Goal: Use online tool/utility: Use online tool/utility

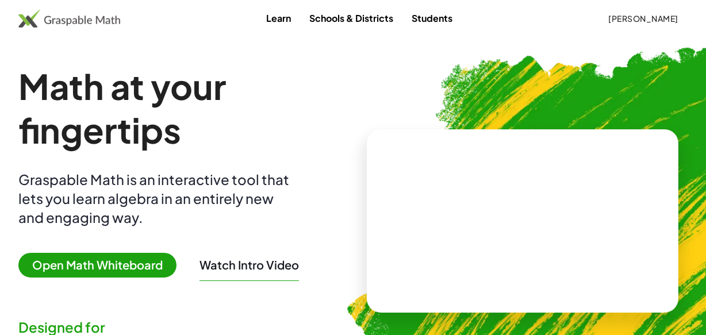
scroll to position [52, 0]
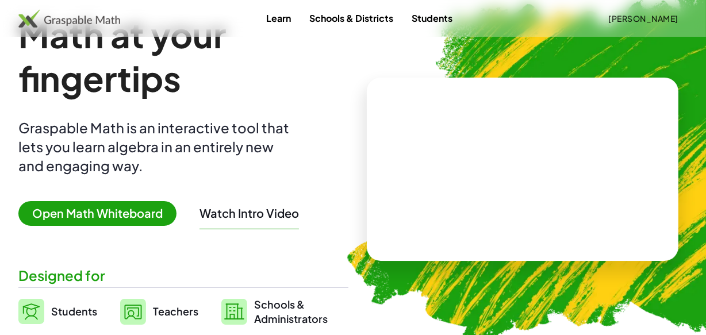
click at [137, 205] on span "Open Math Whiteboard" at bounding box center [97, 213] width 158 height 25
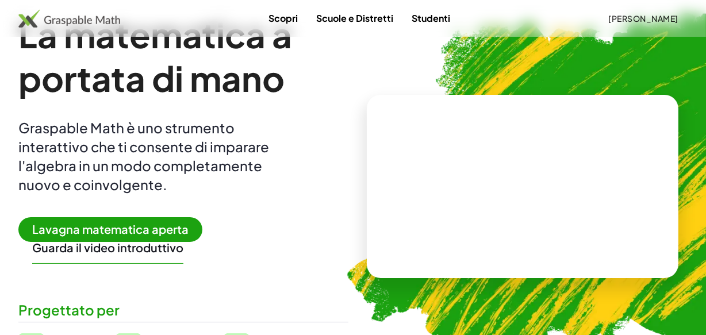
click at [152, 219] on span "Lavagna matematica aperta" at bounding box center [110, 229] width 184 height 25
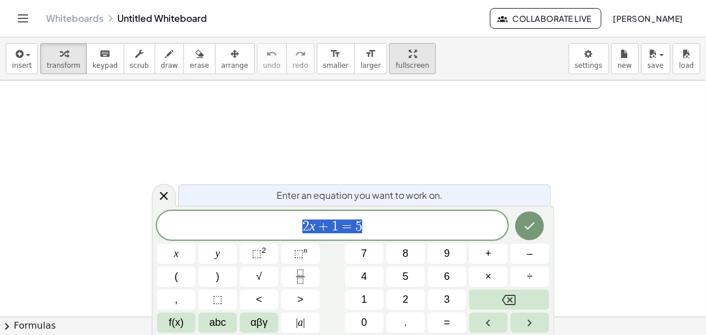
click at [170, 190] on icon at bounding box center [164, 196] width 14 height 14
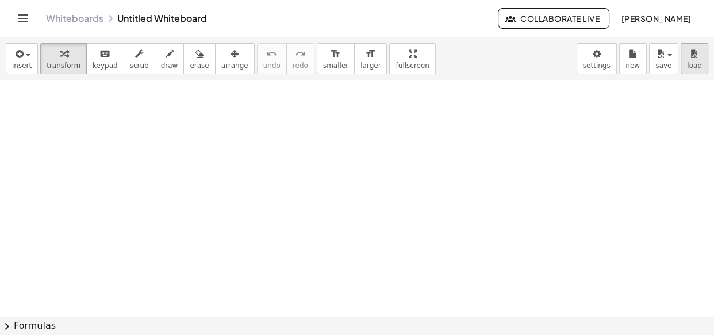
click at [693, 64] on div "insert select one: Math Expression Function Text Youtube Video Graphing Geometr…" at bounding box center [357, 58] width 714 height 43
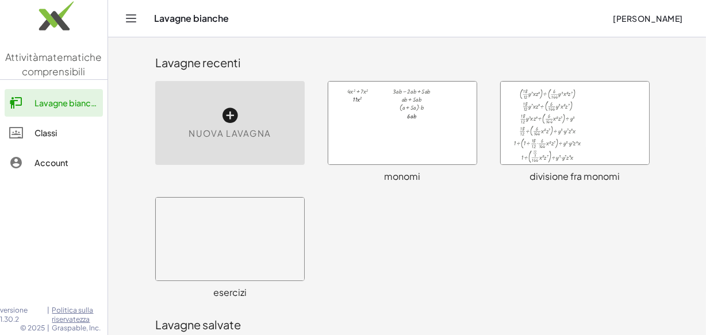
click at [620, 103] on div at bounding box center [575, 123] width 148 height 83
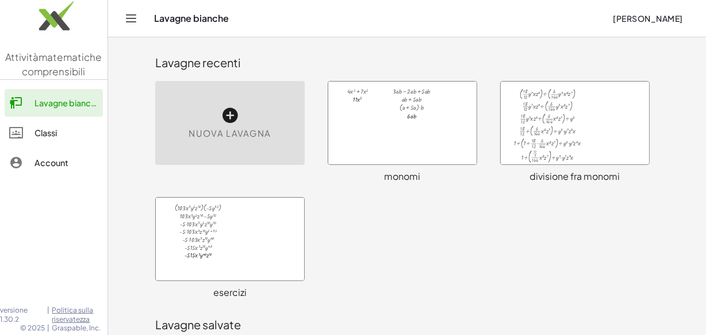
click at [403, 154] on div at bounding box center [402, 123] width 148 height 83
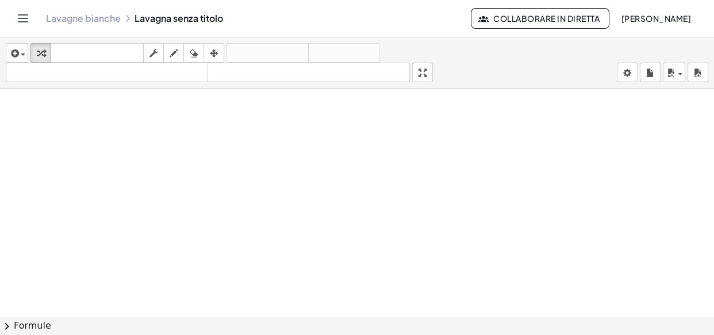
scroll to position [6626, 0]
click at [12, 45] on button "inserire" at bounding box center [17, 53] width 22 height 20
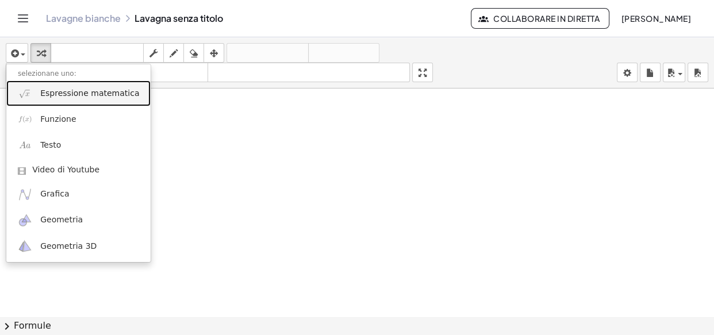
click at [56, 95] on font "Espressione matematica" at bounding box center [89, 93] width 99 height 9
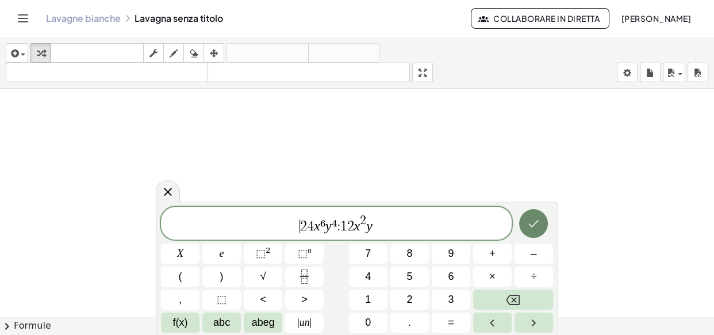
click at [526, 221] on button "Fatto" at bounding box center [533, 223] width 29 height 29
click at [539, 214] on button "Fatto" at bounding box center [533, 223] width 29 height 29
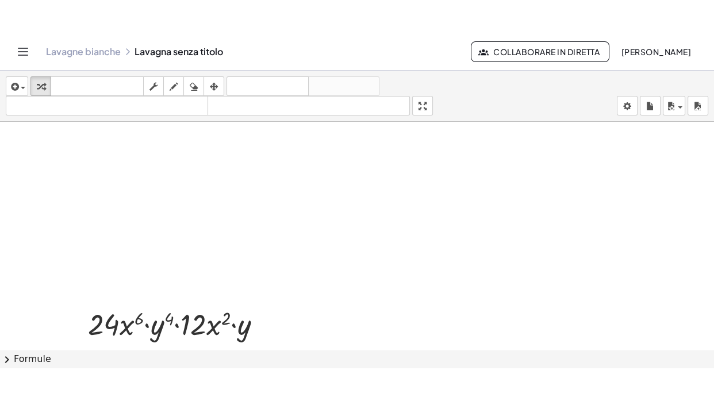
scroll to position [6521, 0]
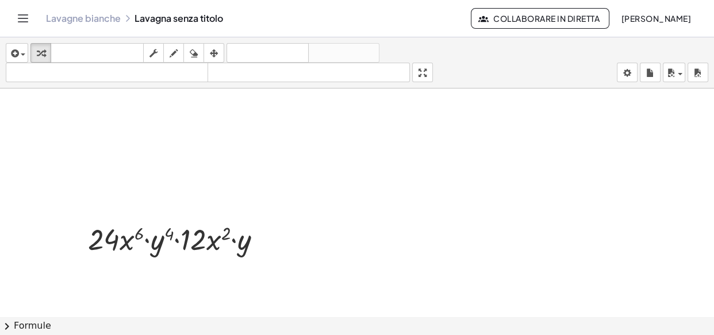
drag, startPoint x: 428, startPoint y: 70, endPoint x: 428, endPoint y: 116, distance: 45.4
click at [428, 116] on div "inserire selezionane uno: Espressione matematica Funzione Testo Video di Youtub…" at bounding box center [357, 186] width 714 height 298
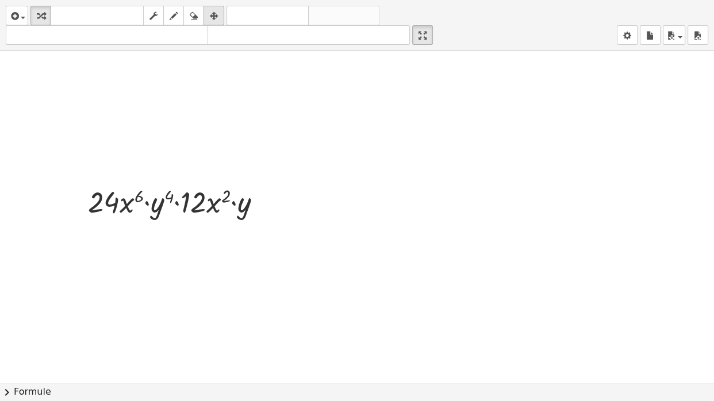
click at [209, 14] on div "button" at bounding box center [213, 16] width 15 height 14
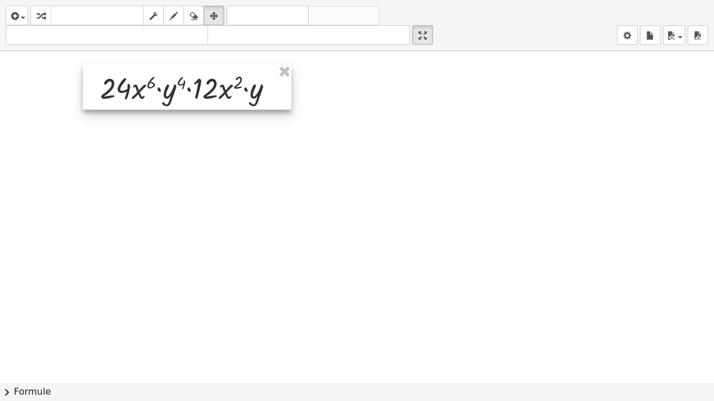
drag, startPoint x: 179, startPoint y: 204, endPoint x: 191, endPoint y: 90, distance: 115.1
click at [191, 90] on div at bounding box center [187, 87] width 209 height 45
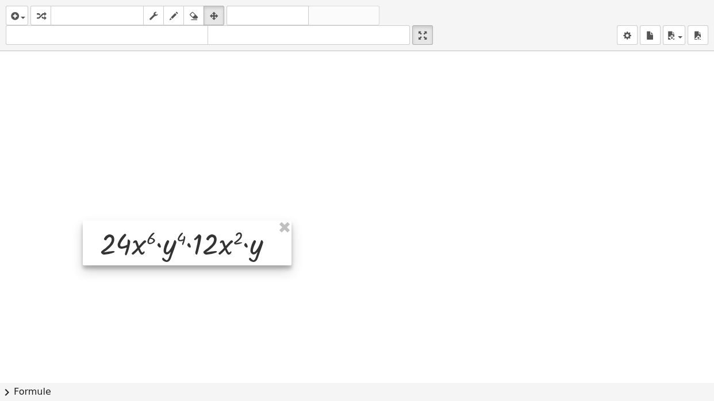
scroll to position [6365, 0]
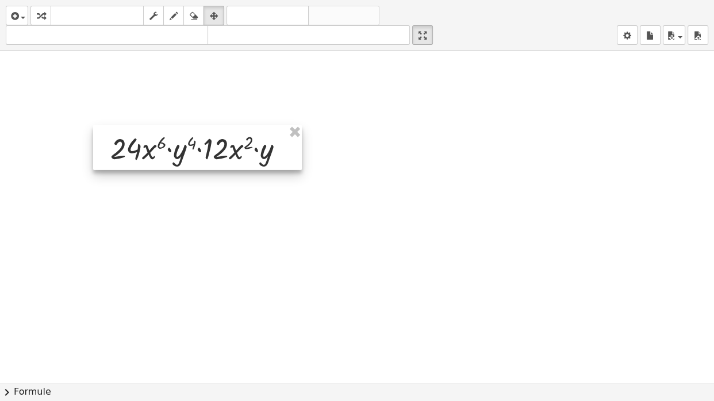
drag, startPoint x: 166, startPoint y: 264, endPoint x: 176, endPoint y: 167, distance: 97.7
click at [176, 167] on div at bounding box center [197, 147] width 209 height 45
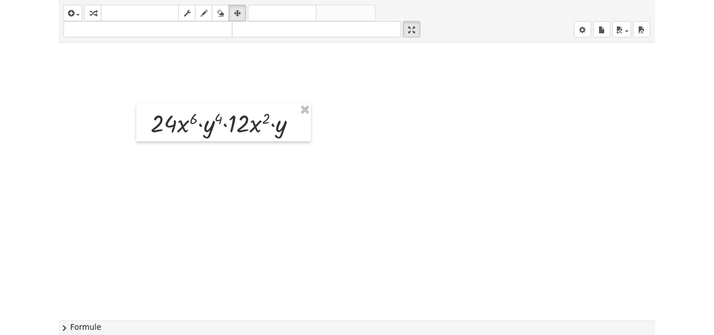
scroll to position [6208, 0]
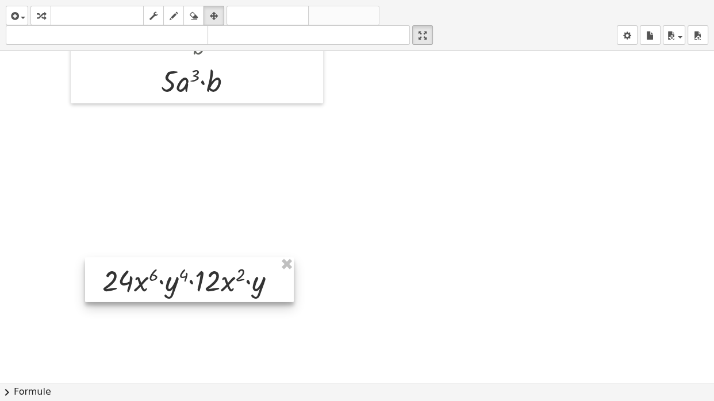
drag, startPoint x: 178, startPoint y: 312, endPoint x: 170, endPoint y: 289, distance: 24.9
click at [170, 289] on div at bounding box center [189, 280] width 209 height 45
click at [207, 281] on div at bounding box center [189, 280] width 209 height 45
click at [207, 289] on div at bounding box center [189, 280] width 209 height 45
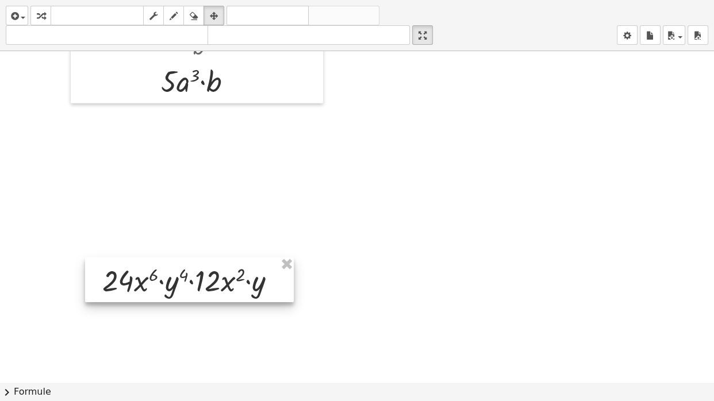
click at [207, 289] on div at bounding box center [189, 280] width 209 height 45
click at [217, 14] on icon "button" at bounding box center [214, 16] width 8 height 14
click at [428, 0] on html "Attività matematiche comprensibili Lavagne bianche Classi Account versione 1.30…" at bounding box center [357, 200] width 714 height 401
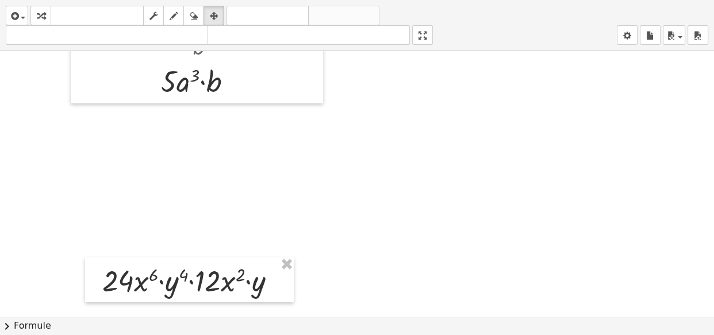
scroll to position [6365, 0]
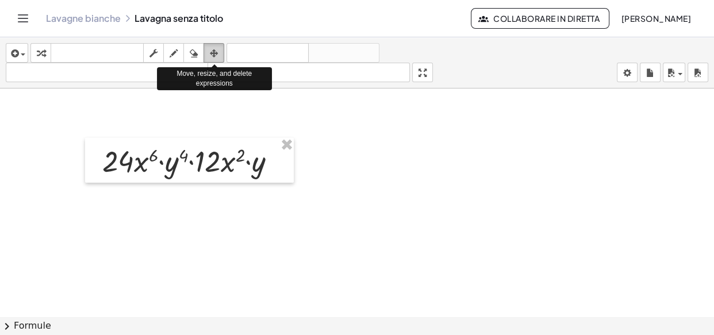
click at [216, 57] on icon "button" at bounding box center [214, 54] width 8 height 14
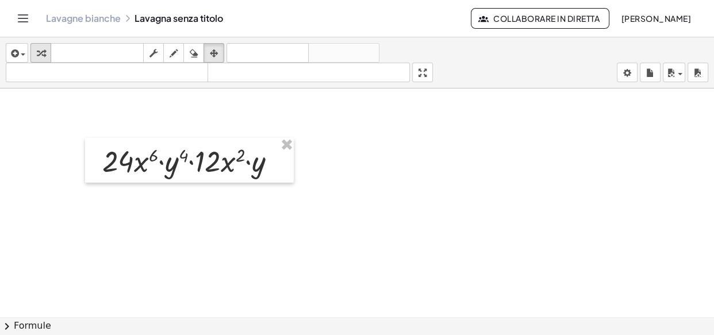
click at [48, 52] on button "trasformare" at bounding box center [40, 53] width 21 height 20
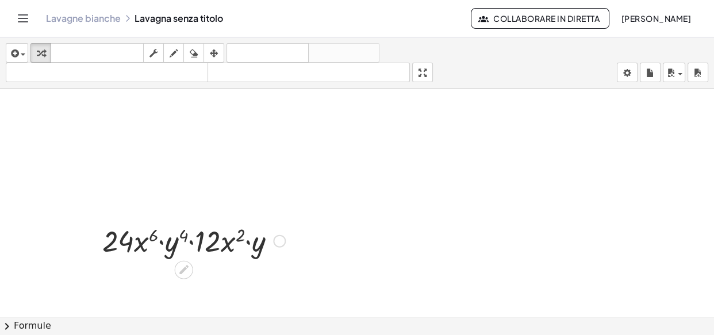
scroll to position [6312, 0]
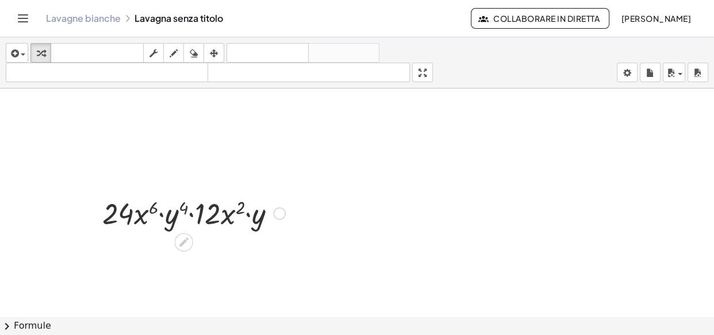
click at [183, 239] on icon at bounding box center [184, 242] width 12 height 12
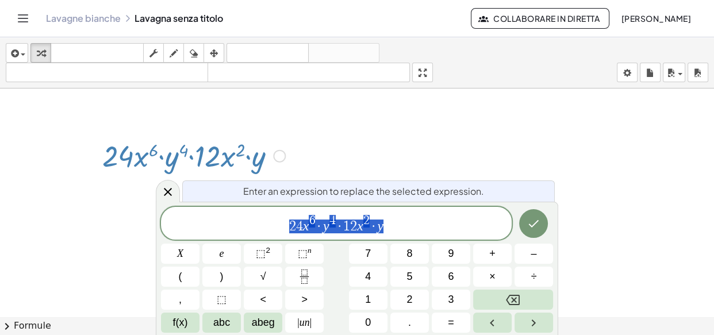
scroll to position [6370, 0]
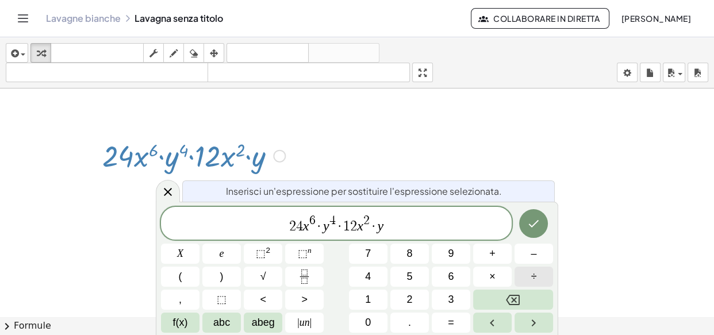
click at [528, 278] on button "÷" at bounding box center [534, 277] width 39 height 20
click at [524, 270] on button "÷" at bounding box center [534, 277] width 39 height 20
click at [538, 225] on icon "Fatto" at bounding box center [534, 224] width 14 height 14
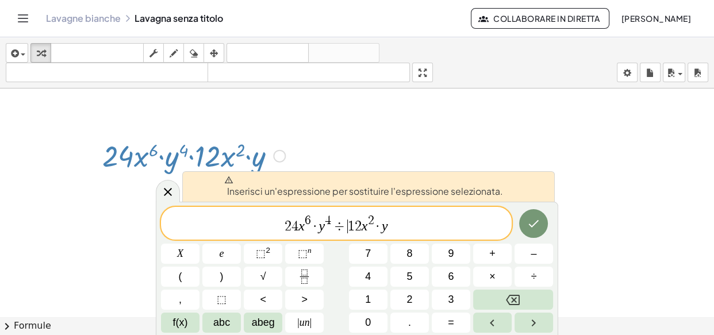
click at [316, 224] on span "·" at bounding box center [315, 227] width 8 height 14
click at [340, 220] on span "÷" at bounding box center [339, 227] width 17 height 14
click at [535, 215] on button "Fatto" at bounding box center [533, 223] width 29 height 29
click at [534, 214] on button "Fatto" at bounding box center [533, 223] width 29 height 29
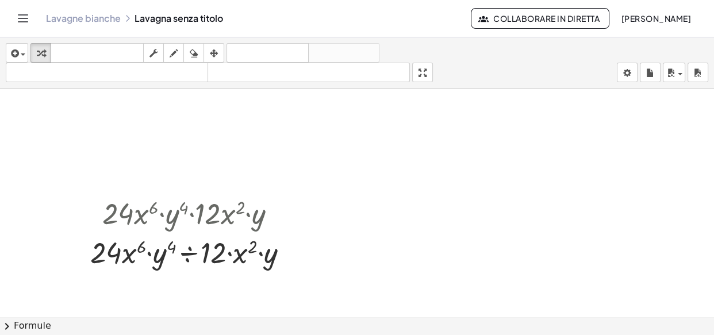
scroll to position [6365, 0]
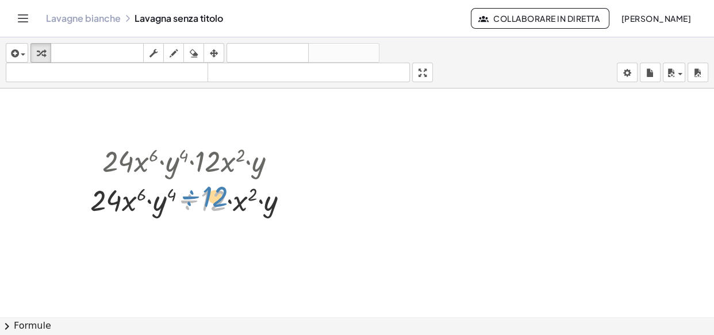
click at [217, 196] on div at bounding box center [194, 199] width 219 height 39
click at [190, 224] on div at bounding box center [184, 229] width 18 height 18
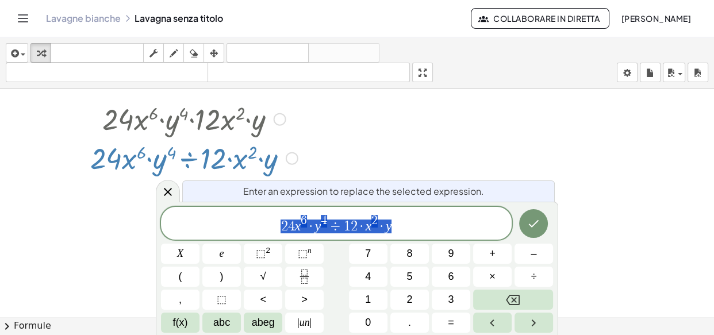
scroll to position [6408, 0]
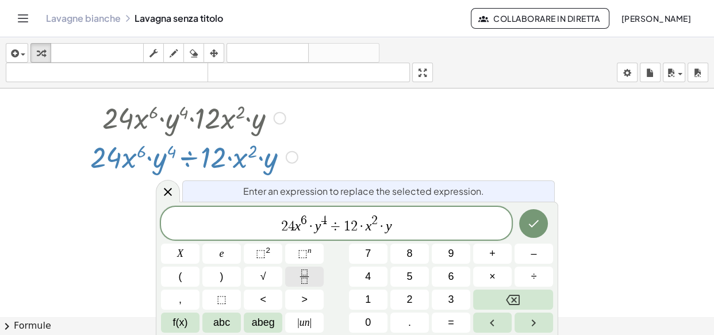
click at [314, 271] on button "Frazione" at bounding box center [304, 277] width 39 height 20
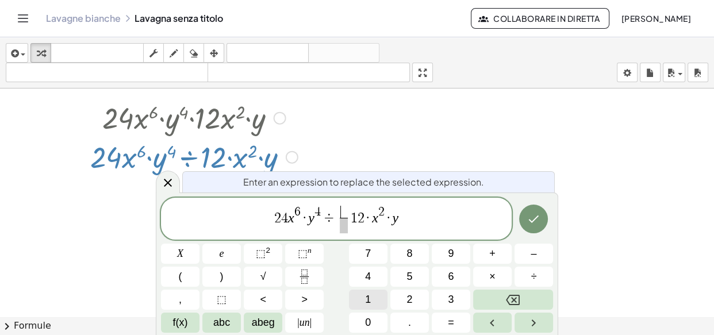
click at [373, 299] on button "1" at bounding box center [368, 300] width 39 height 20
click at [342, 228] on span at bounding box center [343, 226] width 9 height 16
click at [368, 298] on font "1" at bounding box center [368, 300] width 6 height 12
click at [393, 294] on button "2" at bounding box center [409, 300] width 39 height 20
click at [226, 317] on font "abc" at bounding box center [221, 323] width 17 height 12
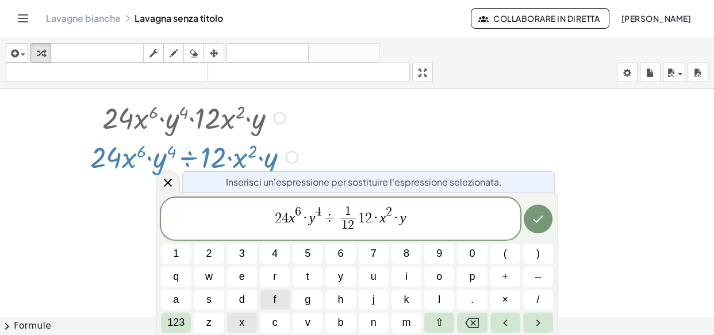
click at [244, 320] on button "x" at bounding box center [242, 323] width 30 height 20
click at [170, 315] on button "123" at bounding box center [176, 323] width 30 height 20
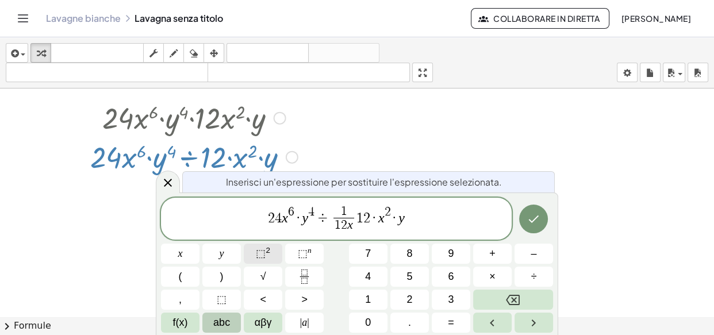
click at [271, 246] on button "⬚ 2" at bounding box center [263, 254] width 39 height 20
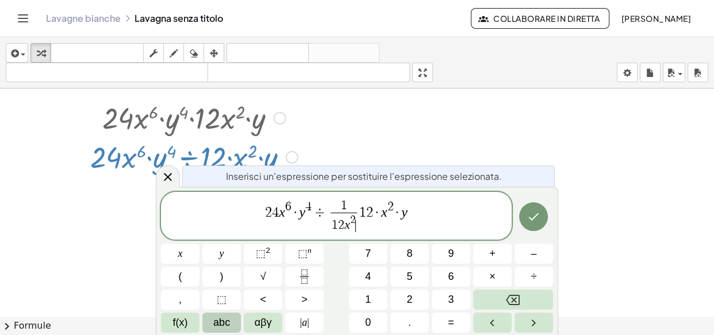
click at [228, 316] on span "abc" at bounding box center [221, 323] width 17 height 16
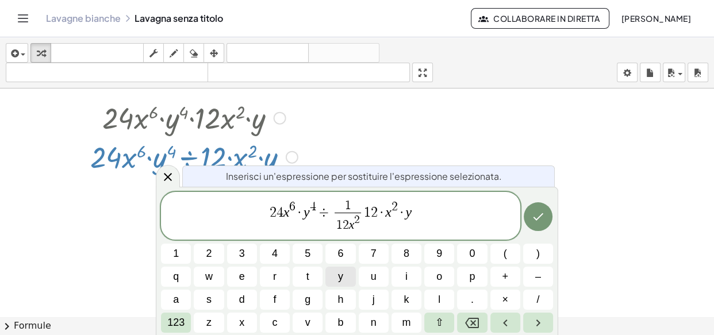
click at [343, 283] on button "y" at bounding box center [340, 277] width 30 height 20
click at [190, 316] on button "123" at bounding box center [176, 323] width 30 height 20
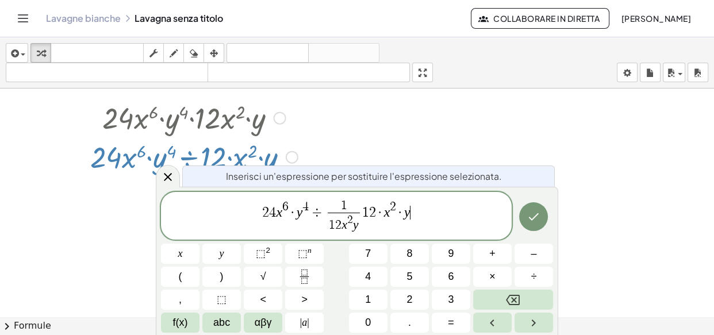
click at [422, 212] on span "2 4 x 6 · y 4 ÷ 1 1 2 x 2 y ​ 1 2 · x 2 · y ​" at bounding box center [336, 217] width 351 height 36
click at [511, 295] on icon "Backspace" at bounding box center [513, 300] width 14 height 14
click at [511, 295] on icon "Backspace" at bounding box center [513, 300] width 14 height 10
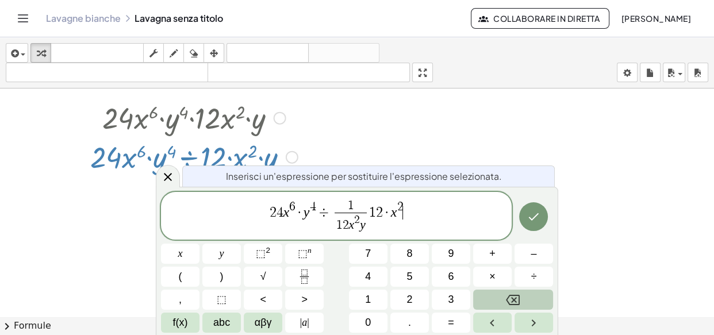
click at [511, 295] on icon "Backspace" at bounding box center [513, 300] width 14 height 10
click at [511, 294] on icon "Backspace" at bounding box center [513, 300] width 14 height 14
click at [510, 291] on button "Backspace" at bounding box center [513, 300] width 80 height 20
click at [510, 290] on button "Backspace" at bounding box center [513, 300] width 80 height 20
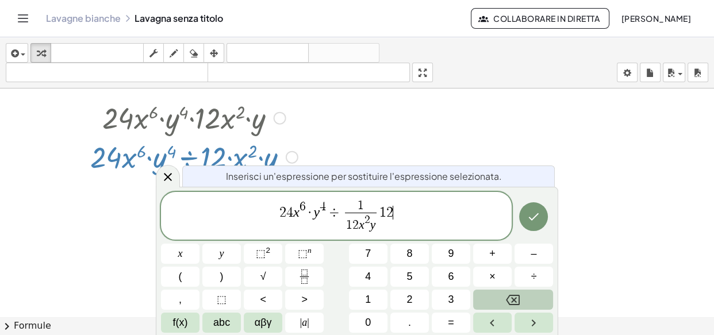
click at [509, 290] on button "Backspace" at bounding box center [513, 300] width 80 height 20
click at [281, 215] on span "​ 2 4 x 6 · y 4 ÷ 1 1 2 x 2 y ​" at bounding box center [336, 217] width 351 height 36
click at [364, 212] on span "​ 1" at bounding box center [368, 206] width 32 height 13
click at [348, 213] on span "2 4 x 6 · y 4 ÷ ​ 1 1 2 x 2 y ​" at bounding box center [336, 217] width 351 height 36
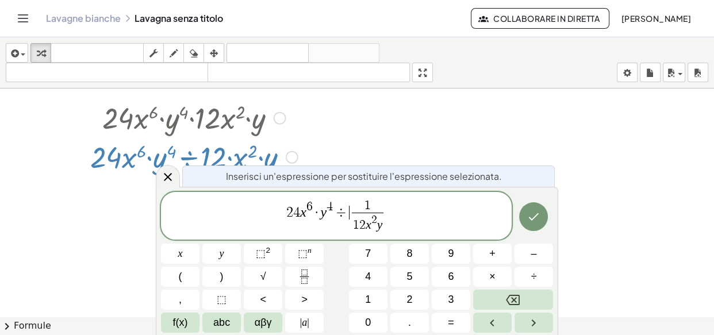
click at [346, 214] on span "÷" at bounding box center [341, 213] width 17 height 14
click at [345, 215] on span "÷" at bounding box center [341, 213] width 17 height 14
drag, startPoint x: 345, startPoint y: 215, endPoint x: 329, endPoint y: 210, distance: 16.4
click at [329, 210] on span "4" at bounding box center [330, 207] width 6 height 13
drag, startPoint x: 329, startPoint y: 210, endPoint x: 340, endPoint y: 210, distance: 10.4
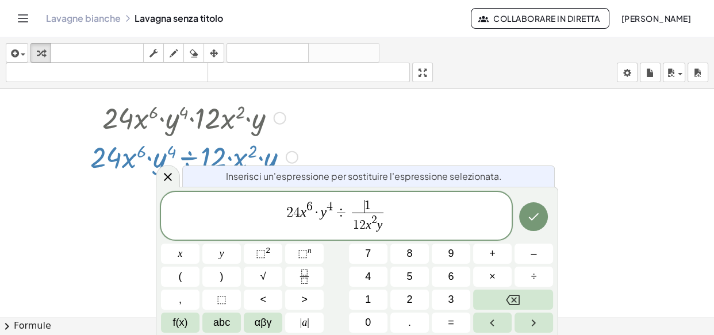
click at [357, 210] on span "​ 1" at bounding box center [368, 206] width 32 height 13
click at [385, 216] on span "2 4 x 6 · y 4 ÷ ​ 1 1 2 x 2 y ​" at bounding box center [336, 217] width 351 height 36
click at [382, 229] on span "1 2 x 2 y" at bounding box center [368, 223] width 32 height 21
click at [350, 229] on span "1 1 2 x 2 y ​ ​" at bounding box center [368, 216] width 37 height 33
click at [334, 213] on span "÷" at bounding box center [341, 213] width 17 height 14
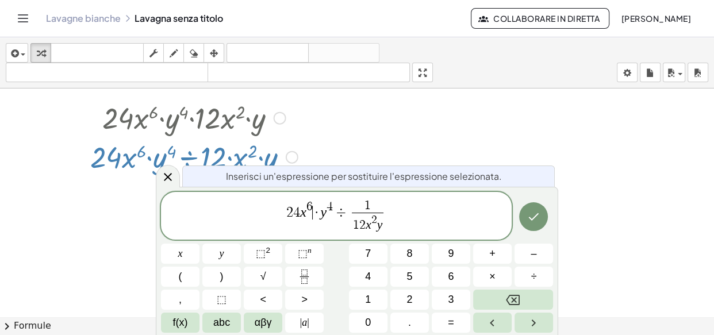
click at [313, 213] on span "·" at bounding box center [317, 213] width 8 height 14
click at [285, 212] on span "​ 2 4 x 6 · y 4 ÷ 1 1 2 x 2 y ​" at bounding box center [336, 217] width 351 height 36
click at [389, 212] on span "2 4 x 6 · y 4 ÷ 1 1 2 x 2 y ​ ​" at bounding box center [336, 217] width 351 height 36
click at [387, 230] on span "2 4 x 6 · y 4 ÷ 1 1 2 x 2 y ​ ​" at bounding box center [336, 217] width 351 height 36
click at [345, 224] on span "2 4 x 6 · y 4 ÷ ​ 1 1 2 x 2 y ​" at bounding box center [336, 217] width 351 height 36
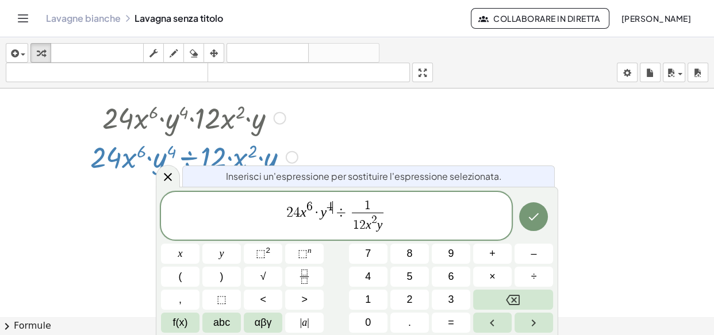
click at [332, 213] on span "4 ​" at bounding box center [330, 207] width 6 height 13
click at [311, 208] on span "6" at bounding box center [309, 207] width 6 height 13
click at [298, 209] on span "4" at bounding box center [296, 213] width 7 height 14
click at [298, 205] on span "2 4 ​ x 6 · y 4 ÷ 1 1 2 x 2 y ​" at bounding box center [336, 217] width 351 height 36
click at [279, 206] on span "​ 2 4 x 6 · y 4 ÷ 1 1 2 x 2 y ​" at bounding box center [336, 217] width 351 height 36
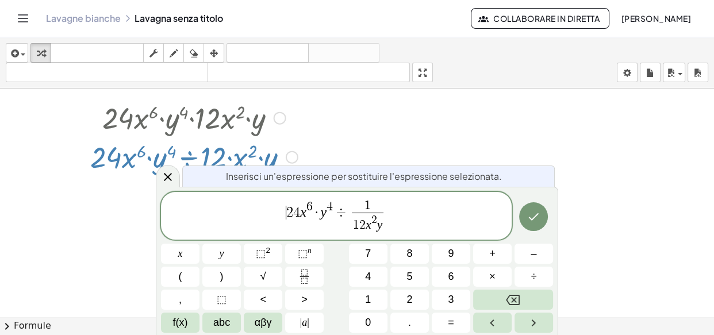
click at [526, 217] on button "Fatto" at bounding box center [533, 216] width 29 height 29
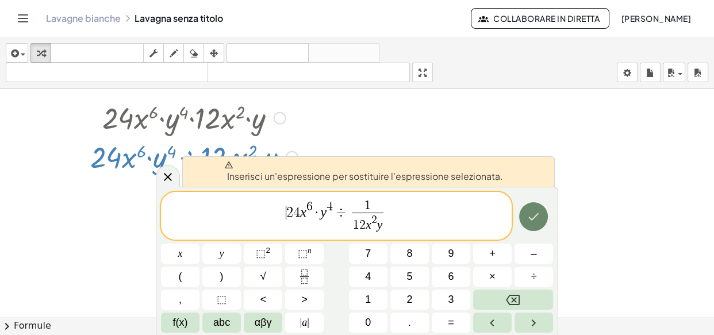
click at [543, 224] on button "Fatto" at bounding box center [533, 216] width 29 height 29
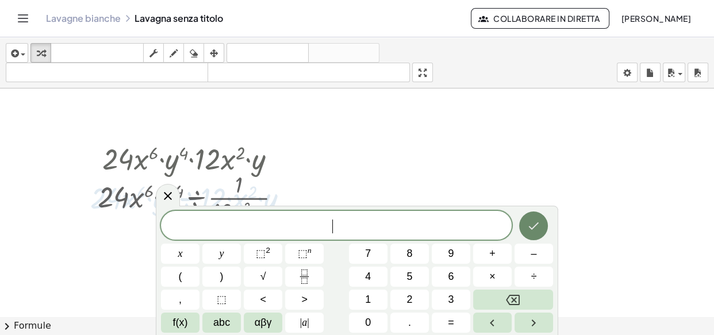
scroll to position [6365, 0]
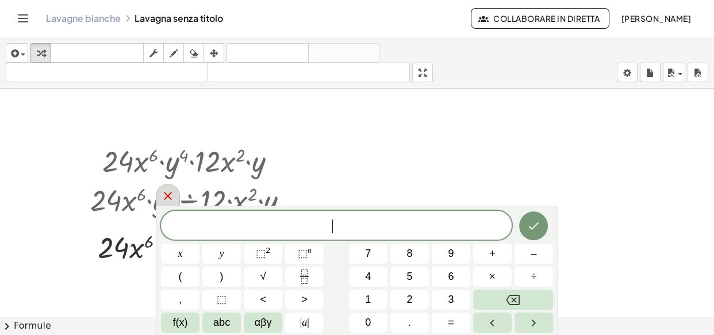
click at [166, 196] on icon at bounding box center [168, 196] width 14 height 14
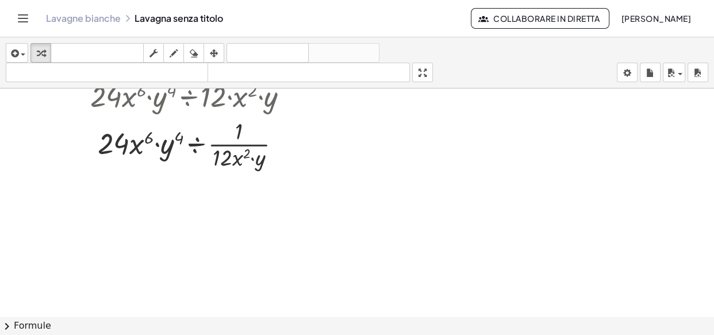
scroll to position [6417, 0]
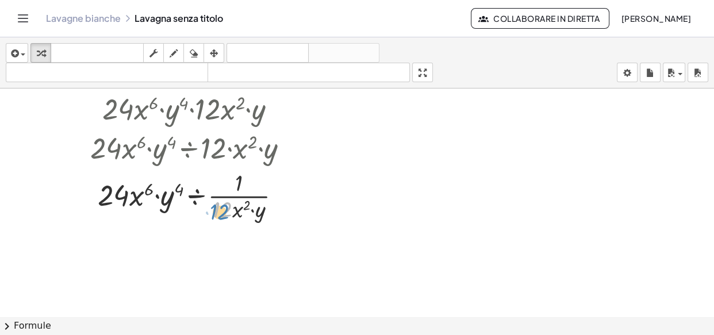
click at [222, 210] on div at bounding box center [194, 196] width 219 height 58
drag, startPoint x: 237, startPoint y: 213, endPoint x: 243, endPoint y: 214, distance: 6.4
click at [243, 214] on div at bounding box center [194, 196] width 219 height 58
click at [186, 231] on icon at bounding box center [183, 234] width 9 height 9
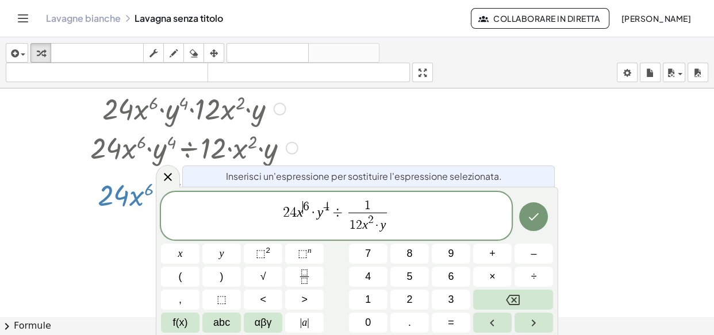
click at [304, 212] on span "6" at bounding box center [306, 207] width 6 height 13
click at [312, 221] on span "2 4 x ​ 6 · y 4 ÷ 1 1 2 x 2 · y ​" at bounding box center [336, 217] width 351 height 36
click at [290, 219] on span "2 4 x 6 ​ · y 4 ÷ 1 1 2 x 2 · y ​" at bounding box center [336, 217] width 351 height 36
click at [298, 216] on var "x" at bounding box center [300, 212] width 6 height 15
click at [301, 271] on icon "Fraction" at bounding box center [304, 273] width 6 height 6
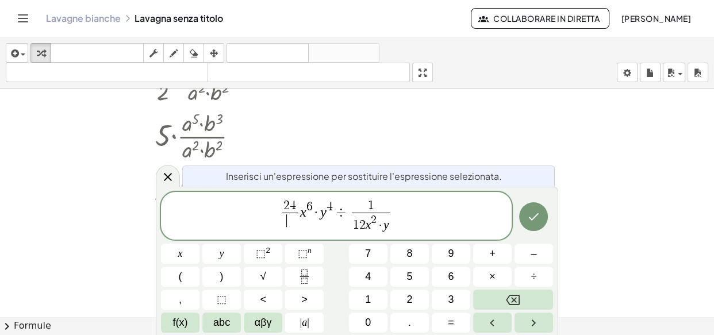
scroll to position [6103, 0]
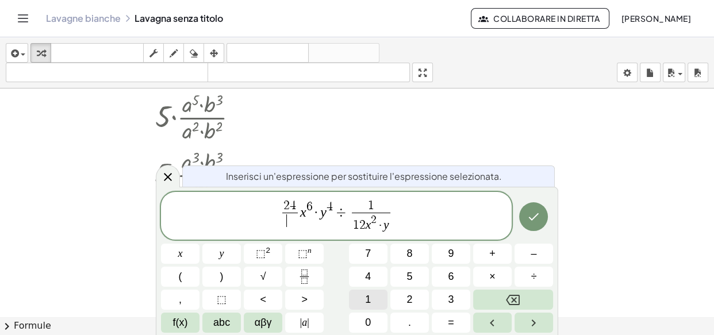
click at [383, 306] on button "1" at bounding box center [368, 300] width 39 height 20
click at [397, 303] on button "2" at bounding box center [409, 300] width 39 height 20
click at [363, 228] on span "2" at bounding box center [362, 225] width 6 height 13
click at [536, 297] on button "Backspace" at bounding box center [513, 300] width 80 height 20
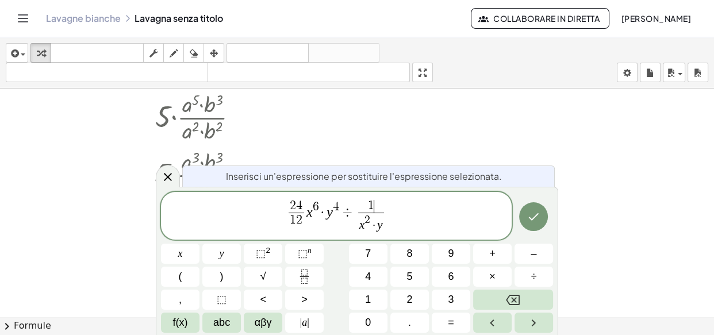
click at [378, 205] on span "1 ​" at bounding box center [371, 206] width 26 height 13
click at [512, 301] on icon "Backspace" at bounding box center [513, 300] width 14 height 10
click at [224, 327] on span "abc" at bounding box center [221, 323] width 17 height 16
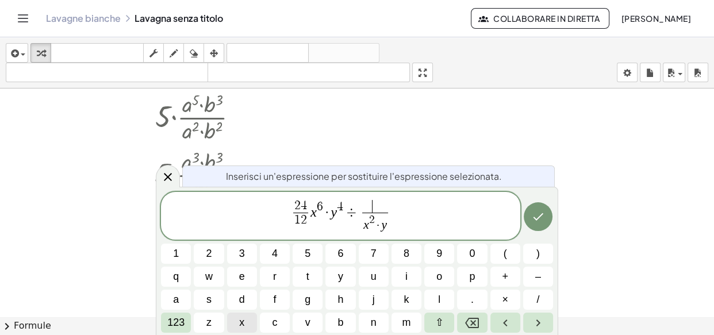
click at [236, 327] on button "x" at bounding box center [242, 323] width 30 height 20
click at [184, 323] on span "123" at bounding box center [175, 323] width 17 height 16
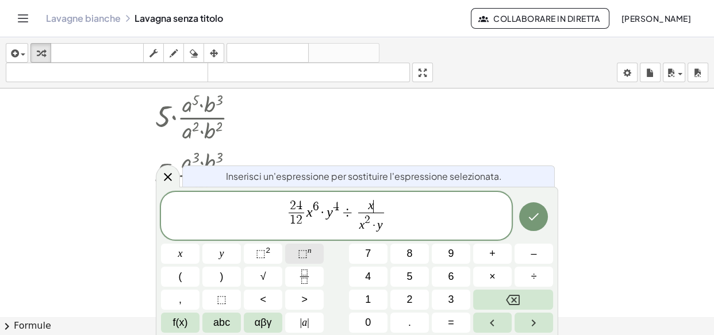
click at [299, 252] on span "⬚" at bounding box center [303, 254] width 10 height 12
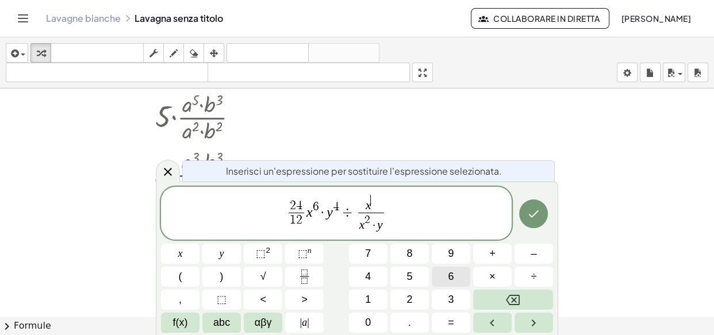
click at [440, 281] on button "6" at bounding box center [451, 277] width 39 height 20
click at [520, 321] on button "Right arrow" at bounding box center [534, 323] width 39 height 20
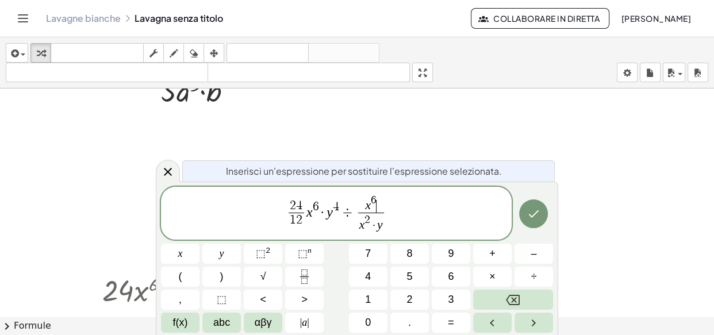
scroll to position [6260, 0]
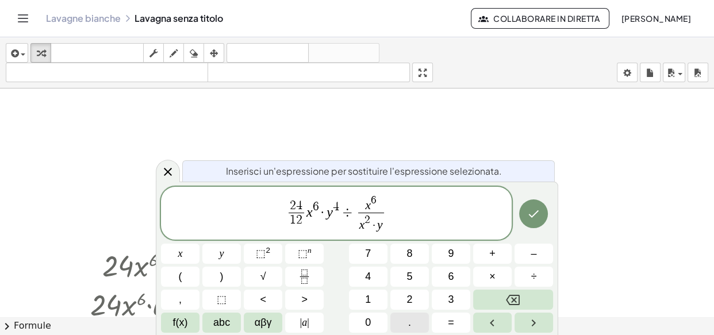
click at [407, 328] on button "." at bounding box center [409, 323] width 39 height 20
click at [497, 300] on button "Backspace" at bounding box center [513, 300] width 80 height 20
click at [490, 274] on span "×" at bounding box center [492, 277] width 6 height 16
click at [351, 214] on span "÷" at bounding box center [347, 213] width 17 height 14
click at [515, 300] on icon "Backspace" at bounding box center [513, 300] width 14 height 10
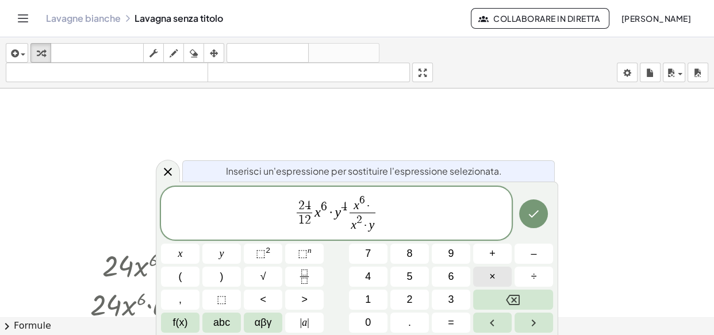
click at [484, 272] on button "×" at bounding box center [492, 277] width 39 height 20
click at [324, 213] on span "·" at bounding box center [327, 213] width 8 height 14
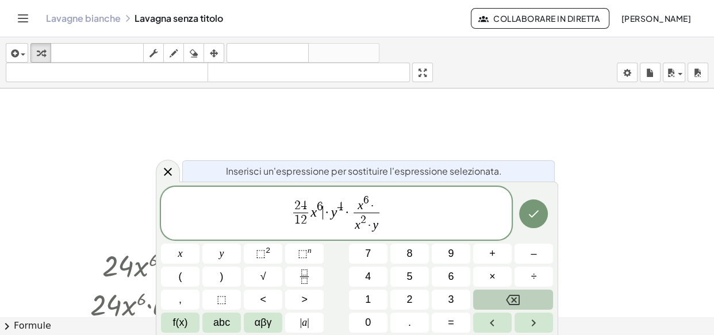
click at [489, 297] on button "Backspace" at bounding box center [513, 300] width 80 height 20
click at [354, 202] on var "x" at bounding box center [354, 205] width 6 height 14
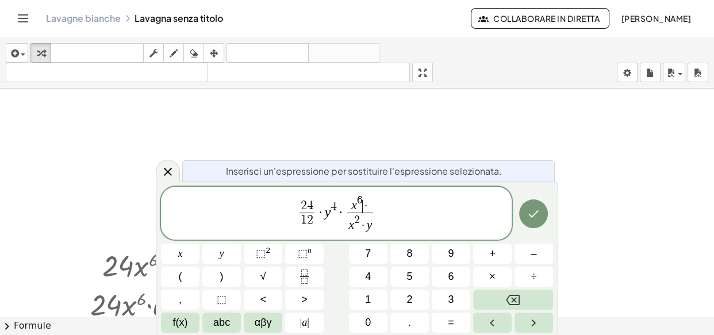
click at [363, 211] on span "·" at bounding box center [366, 206] width 7 height 13
click at [367, 201] on span "·" at bounding box center [366, 206] width 7 height 13
click at [509, 302] on icon "Backspace" at bounding box center [513, 300] width 14 height 10
click at [492, 281] on span "×" at bounding box center [492, 277] width 6 height 16
click at [228, 320] on span "abc" at bounding box center [221, 323] width 17 height 16
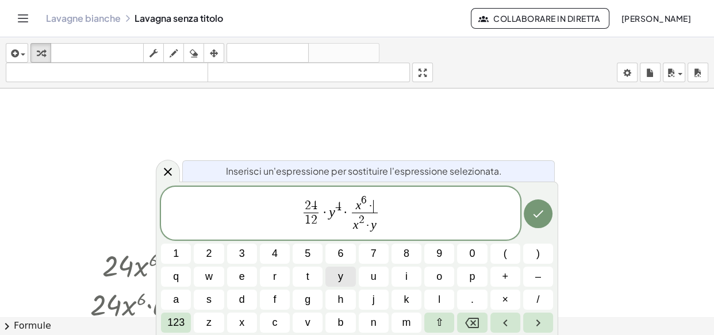
click at [344, 278] on button "y" at bounding box center [340, 277] width 30 height 20
click at [178, 324] on span "123" at bounding box center [175, 323] width 17 height 16
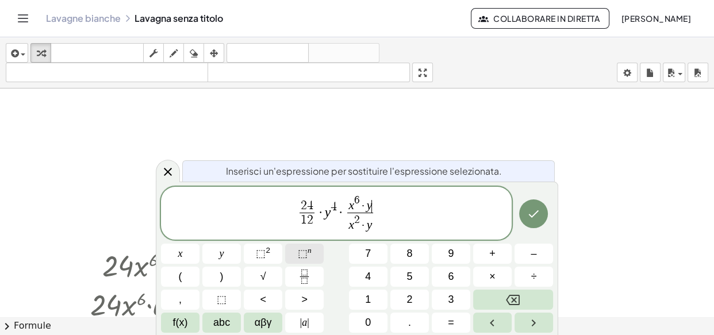
click at [302, 250] on span "⬚" at bounding box center [303, 254] width 10 height 12
click at [362, 274] on button "4" at bounding box center [368, 277] width 39 height 20
click at [341, 212] on span "2 4 1 2 ​ · y 4 · x 6 · y 4 ​ x 2 · y ​" at bounding box center [336, 214] width 351 height 41
click at [481, 302] on button "Backspace" at bounding box center [513, 300] width 80 height 20
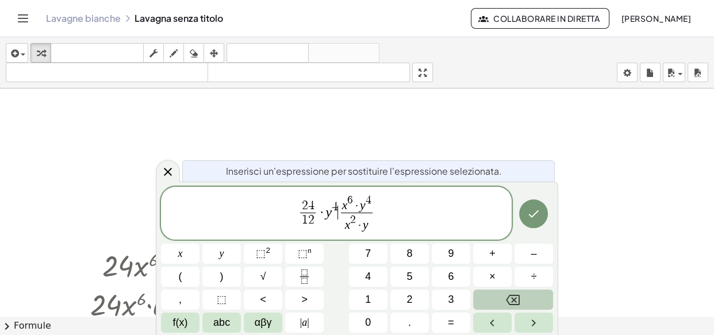
click at [481, 302] on button "Backspace" at bounding box center [513, 300] width 80 height 20
click at [524, 209] on button "Fatto" at bounding box center [533, 214] width 29 height 29
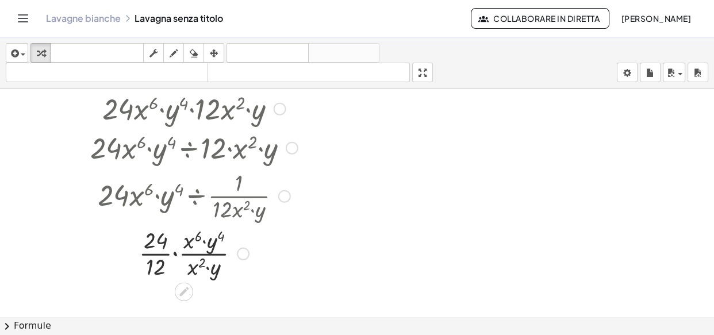
scroll to position [6521, 0]
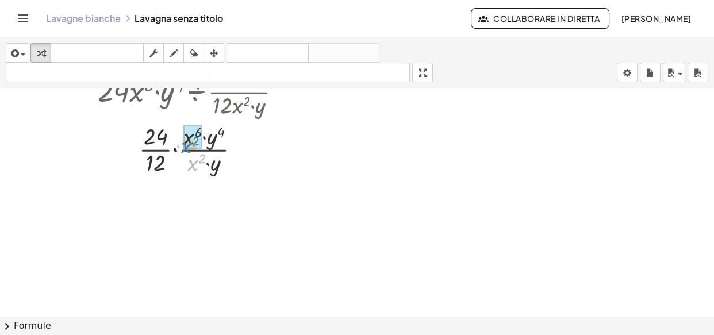
drag, startPoint x: 195, startPoint y: 163, endPoint x: 189, endPoint y: 145, distance: 18.9
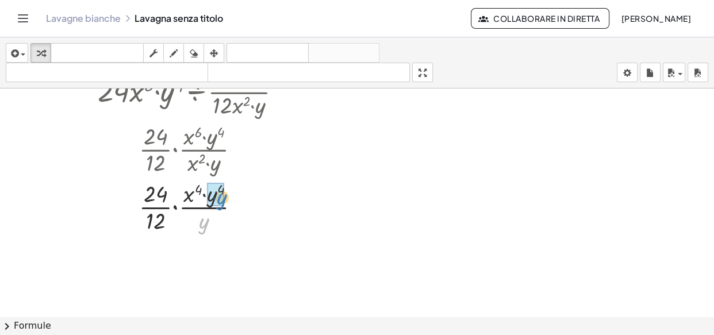
drag, startPoint x: 200, startPoint y: 224, endPoint x: 217, endPoint y: 201, distance: 29.6
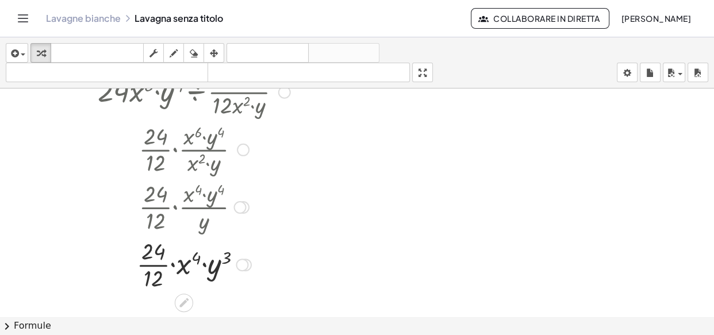
click at [156, 266] on div at bounding box center [194, 264] width 219 height 58
